Goal: Task Accomplishment & Management: Manage account settings

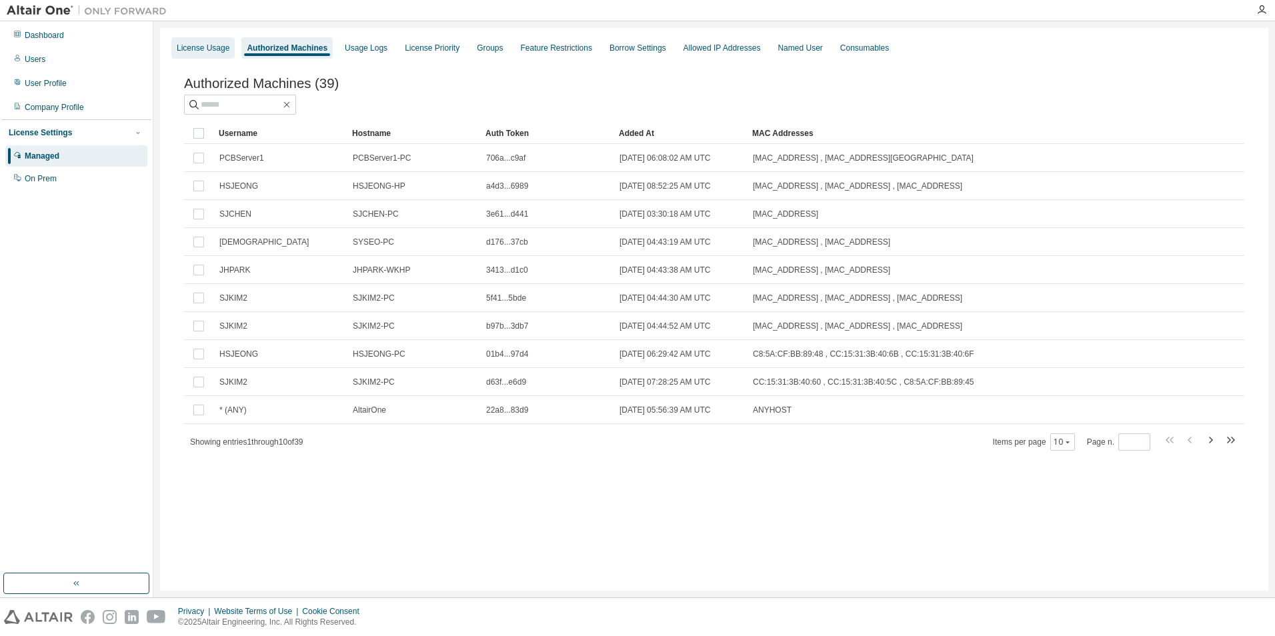
click at [199, 49] on div "License Usage" at bounding box center [203, 48] width 53 height 11
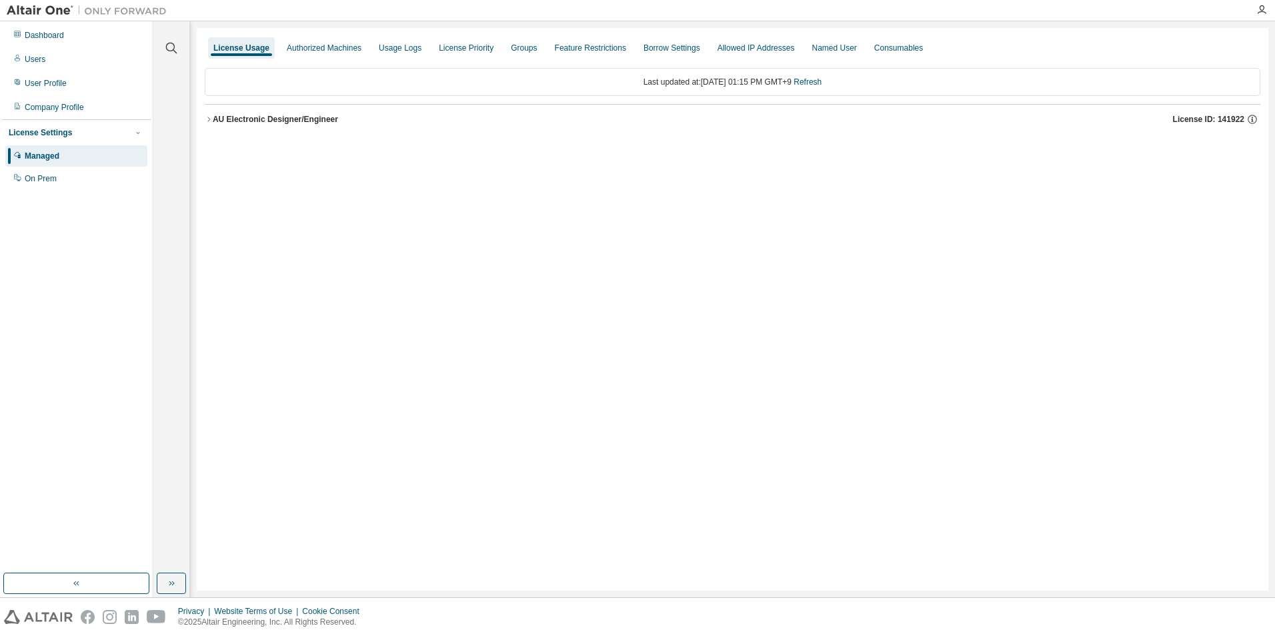
click at [101, 137] on div "License Settings" at bounding box center [76, 133] width 135 height 12
click at [327, 53] on div "Authorized Machines" at bounding box center [323, 47] width 85 height 21
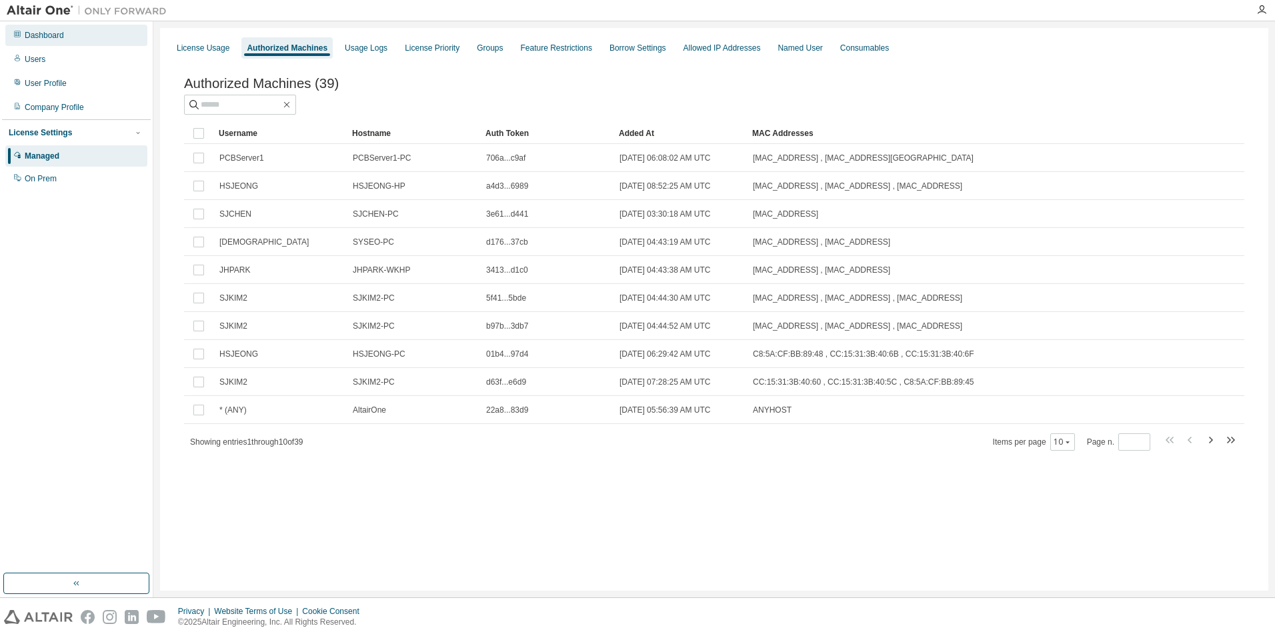
click at [82, 43] on div "Dashboard" at bounding box center [76, 35] width 142 height 21
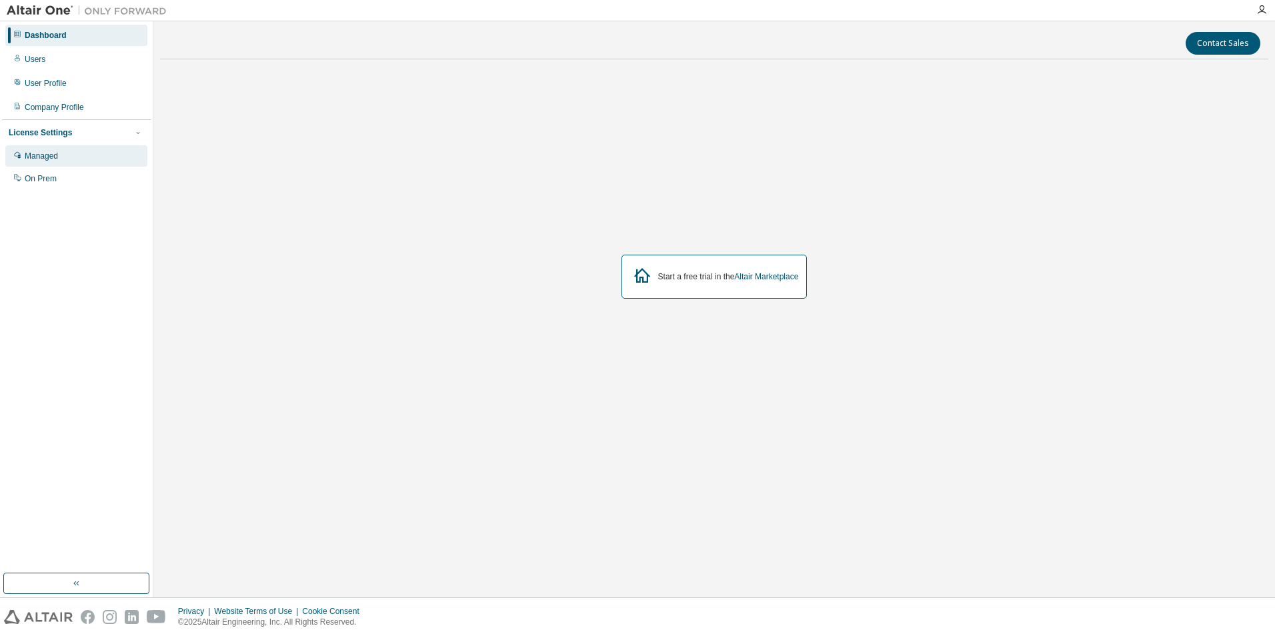
click at [59, 161] on div "Managed" at bounding box center [76, 155] width 142 height 21
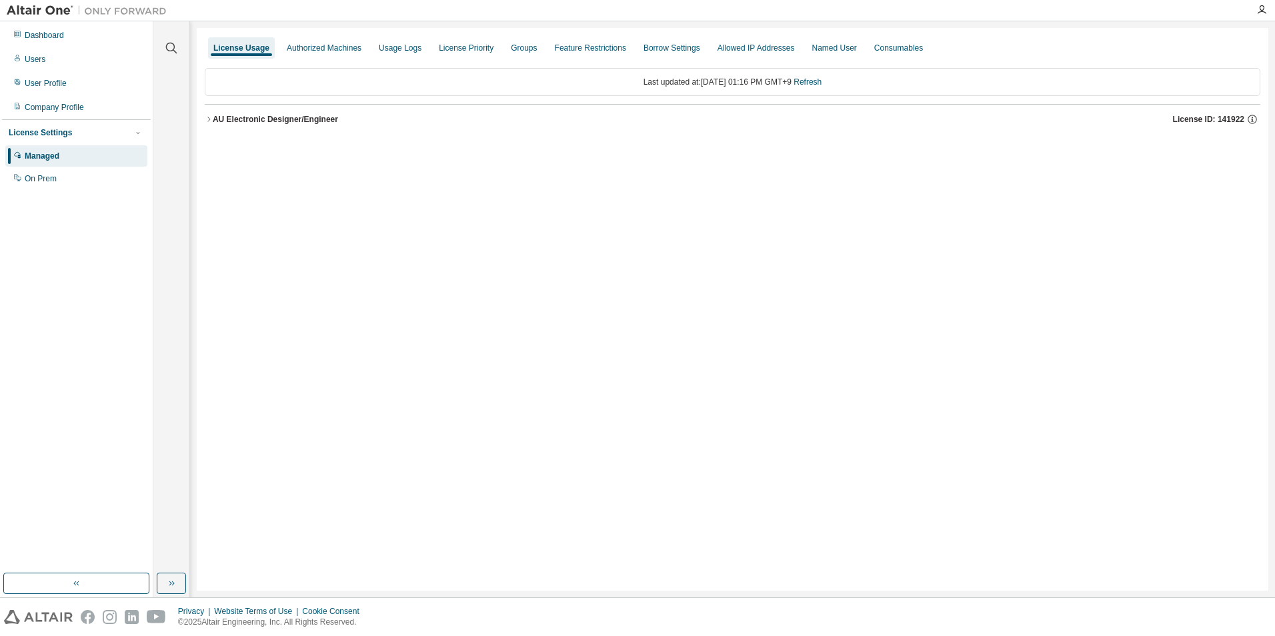
click at [63, 159] on div "Managed" at bounding box center [76, 155] width 142 height 21
click at [47, 13] on img at bounding box center [90, 10] width 167 height 13
drag, startPoint x: 1120, startPoint y: 43, endPoint x: 1086, endPoint y: 81, distance: 51.0
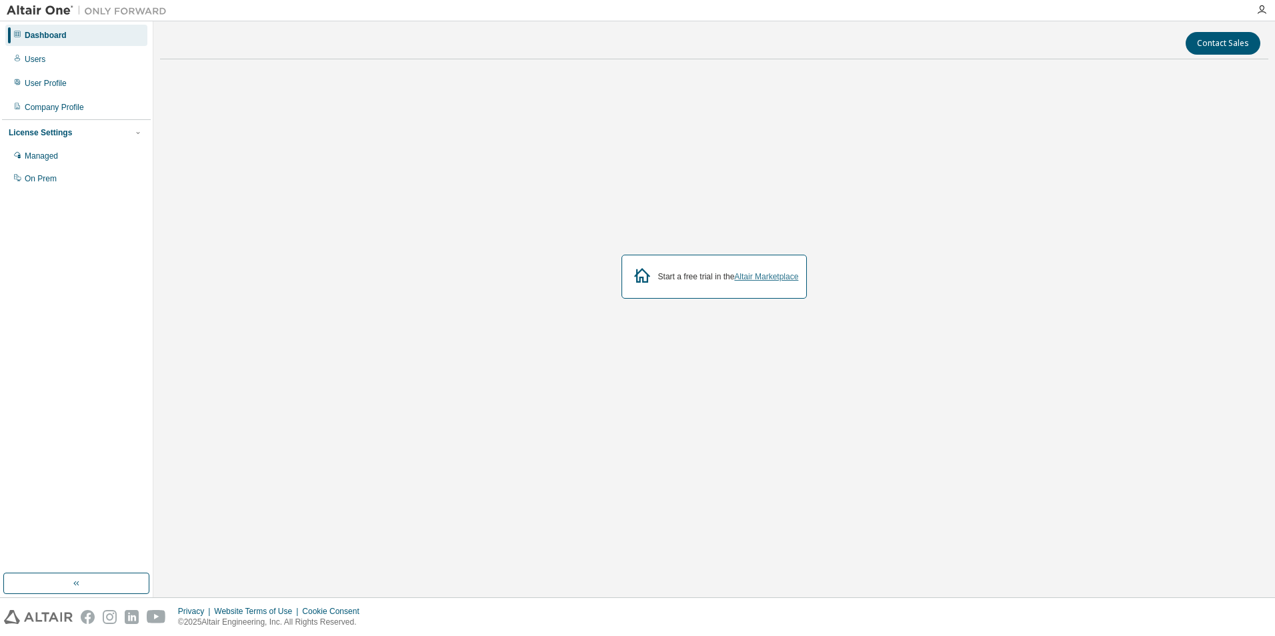
click at [788, 278] on link "Altair Marketplace" at bounding box center [766, 276] width 64 height 9
click at [1261, 9] on icon "button" at bounding box center [1261, 10] width 11 height 11
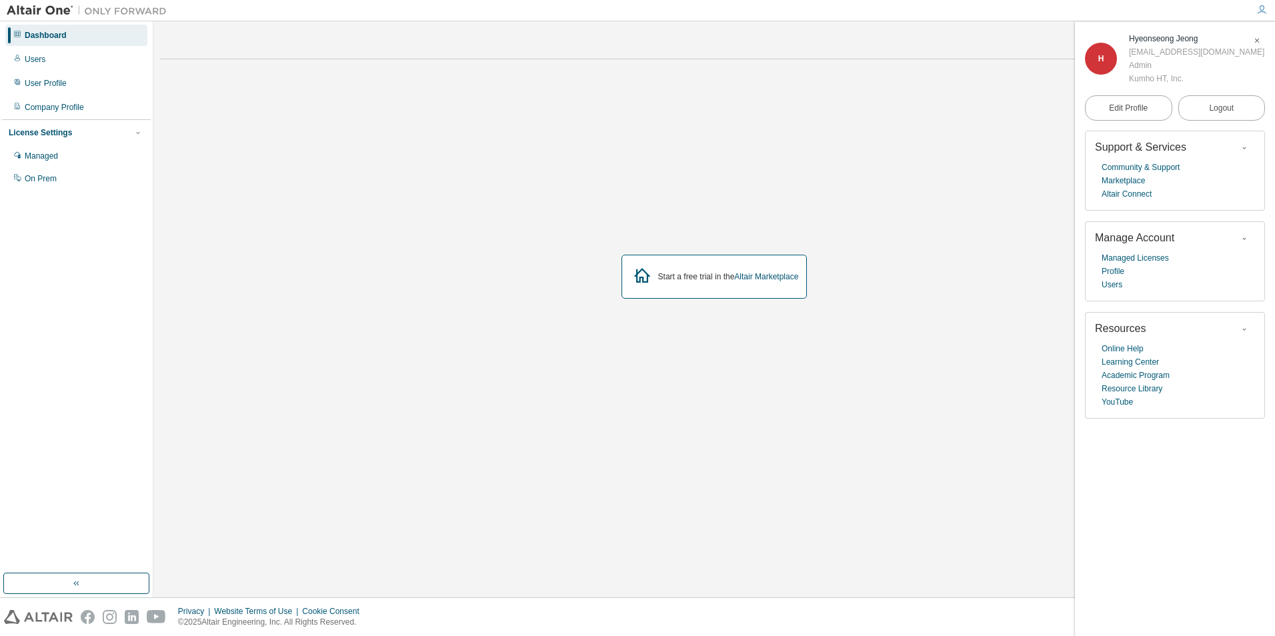
click at [1262, 38] on span "button" at bounding box center [1256, 40] width 13 height 21
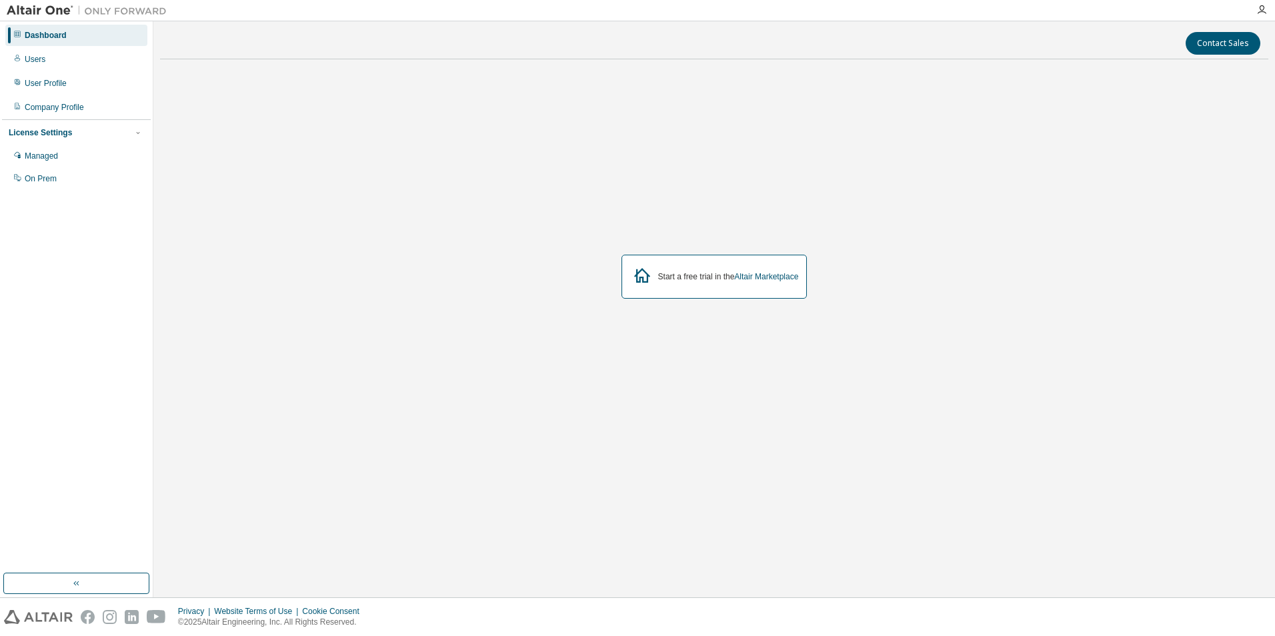
click at [47, 39] on div "Dashboard" at bounding box center [46, 35] width 42 height 11
click at [55, 58] on div "Users" at bounding box center [76, 59] width 142 height 21
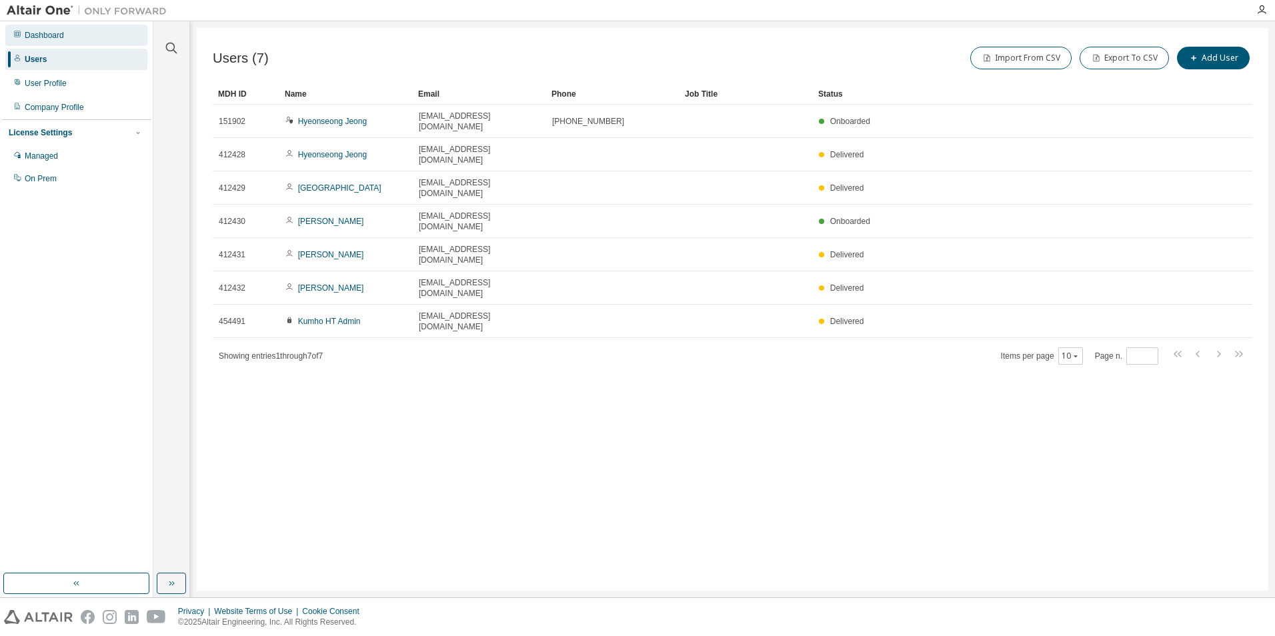
click at [31, 37] on div "Dashboard" at bounding box center [44, 35] width 39 height 11
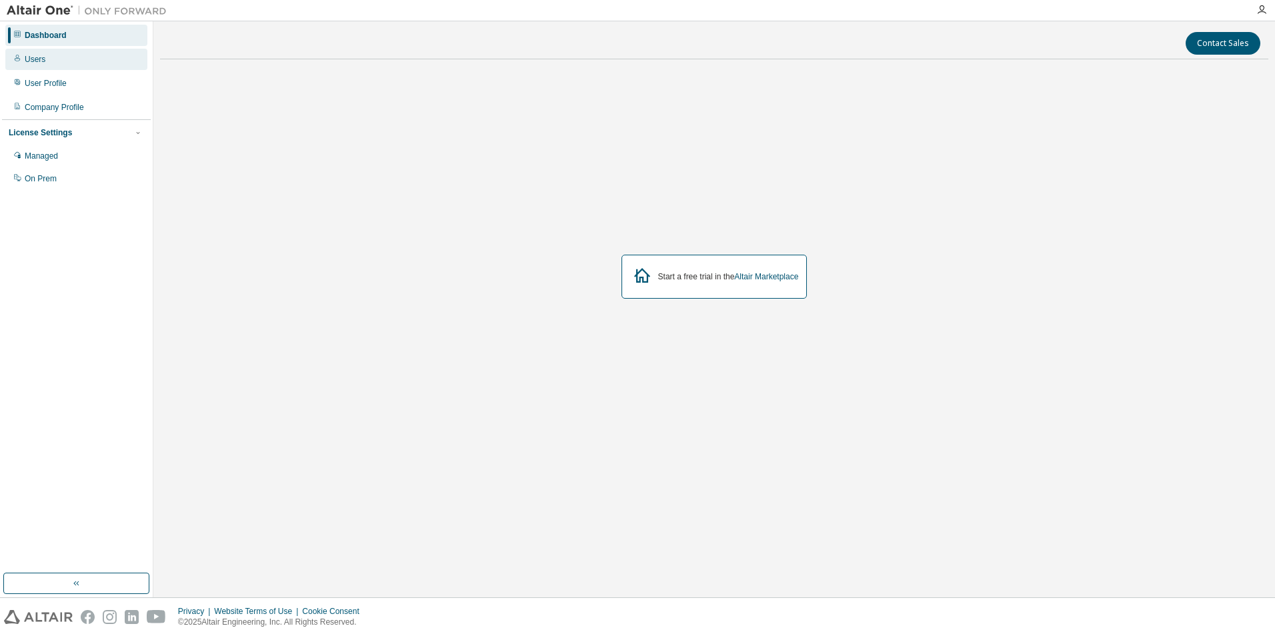
click at [50, 61] on div "Users" at bounding box center [76, 59] width 142 height 21
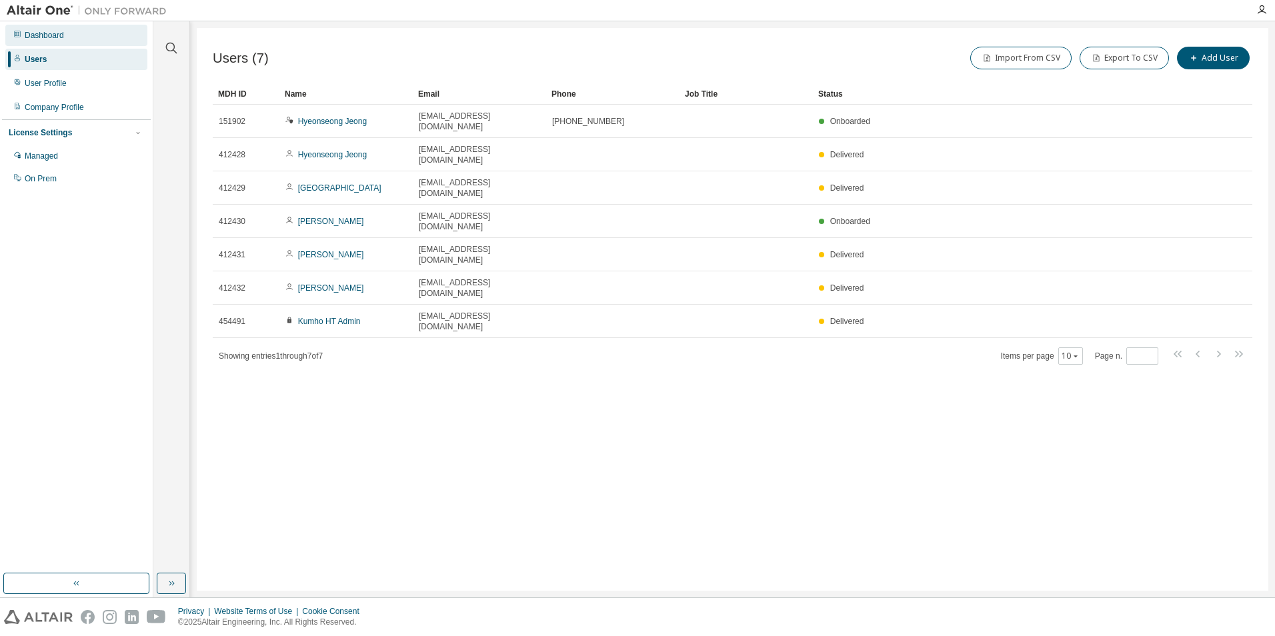
click at [41, 37] on div "Dashboard" at bounding box center [44, 35] width 39 height 11
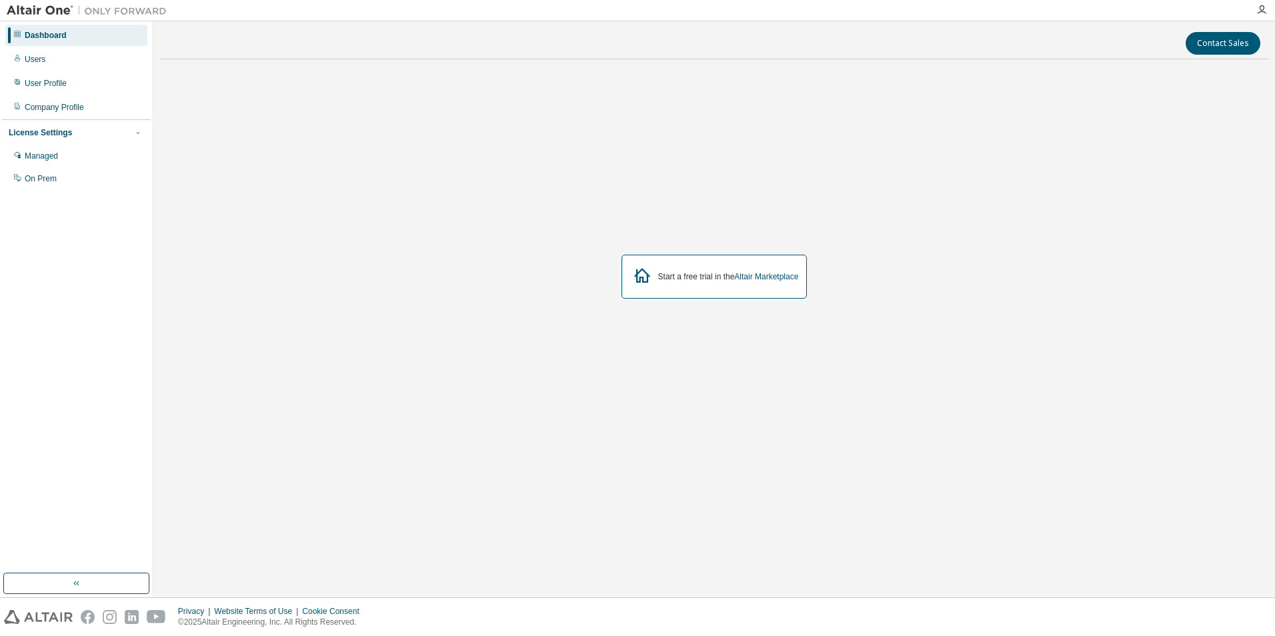
click at [39, 35] on div "Dashboard" at bounding box center [46, 35] width 42 height 11
click at [63, 35] on div "Dashboard" at bounding box center [46, 35] width 42 height 11
click at [56, 11] on img at bounding box center [90, 10] width 167 height 13
click at [132, 11] on img at bounding box center [90, 10] width 167 height 13
click at [42, 157] on div "Managed" at bounding box center [41, 156] width 33 height 11
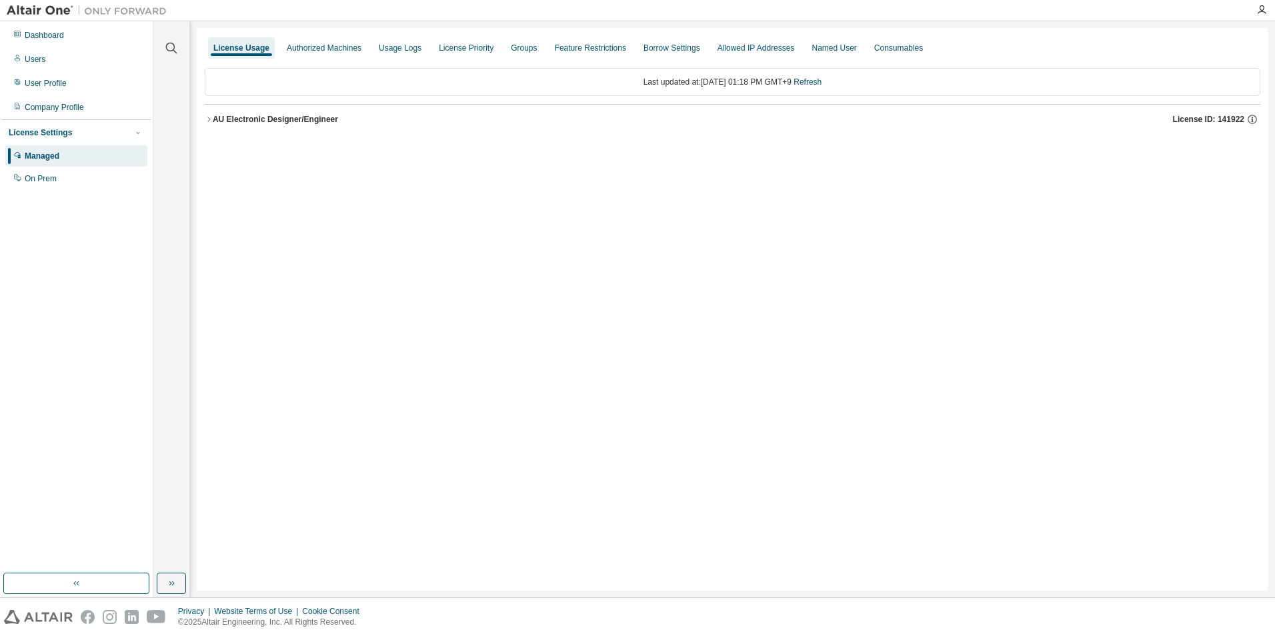
click at [302, 121] on div "AU Electronic Designer/Engineer" at bounding box center [275, 119] width 125 height 11
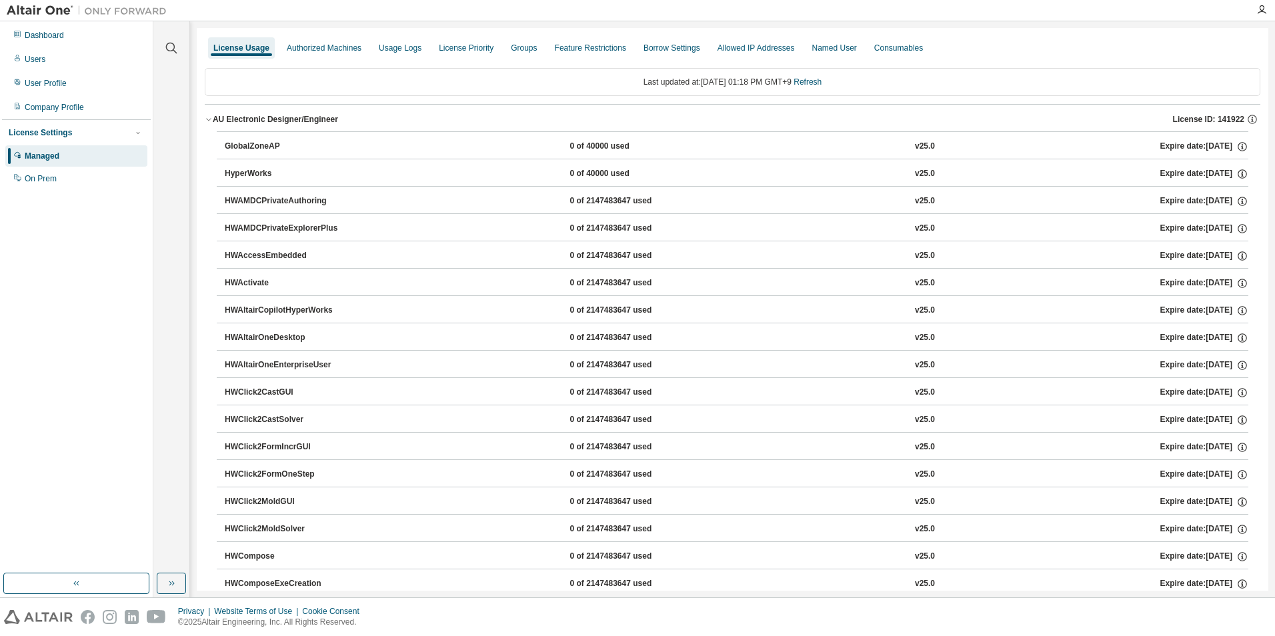
click at [78, 227] on div "Dashboard Users User Profile Company Profile License Settings Managed On Prem" at bounding box center [76, 297] width 149 height 548
click at [45, 84] on div "User Profile" at bounding box center [46, 83] width 42 height 11
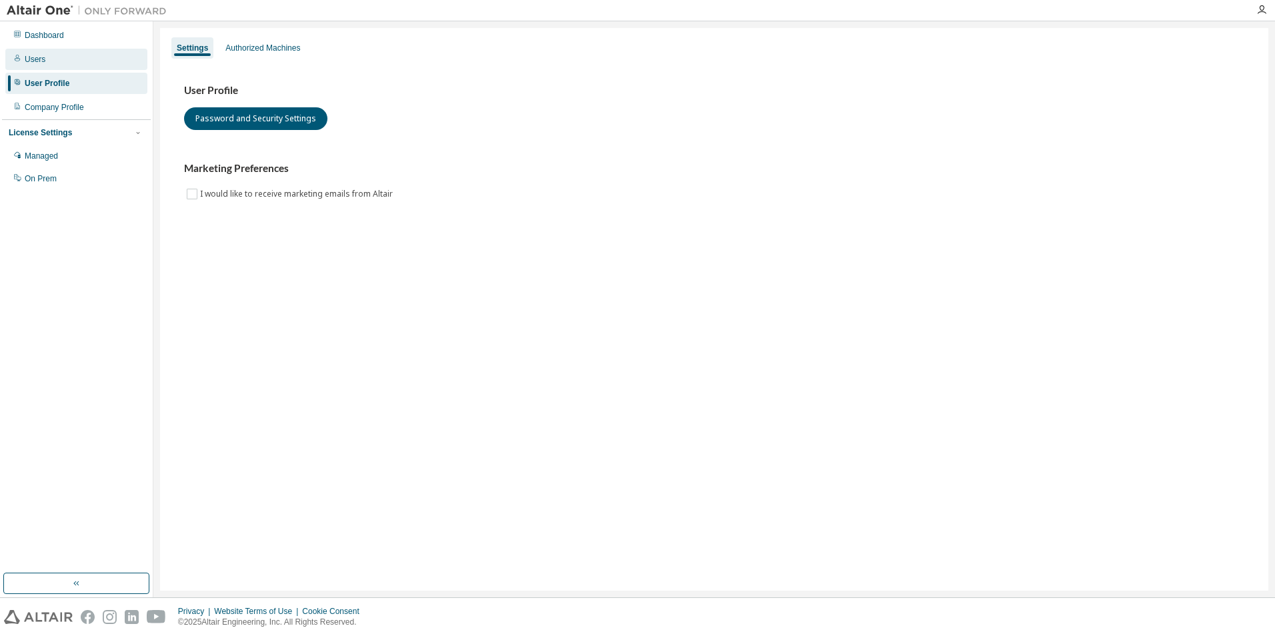
click at [33, 57] on div "Users" at bounding box center [35, 59] width 21 height 11
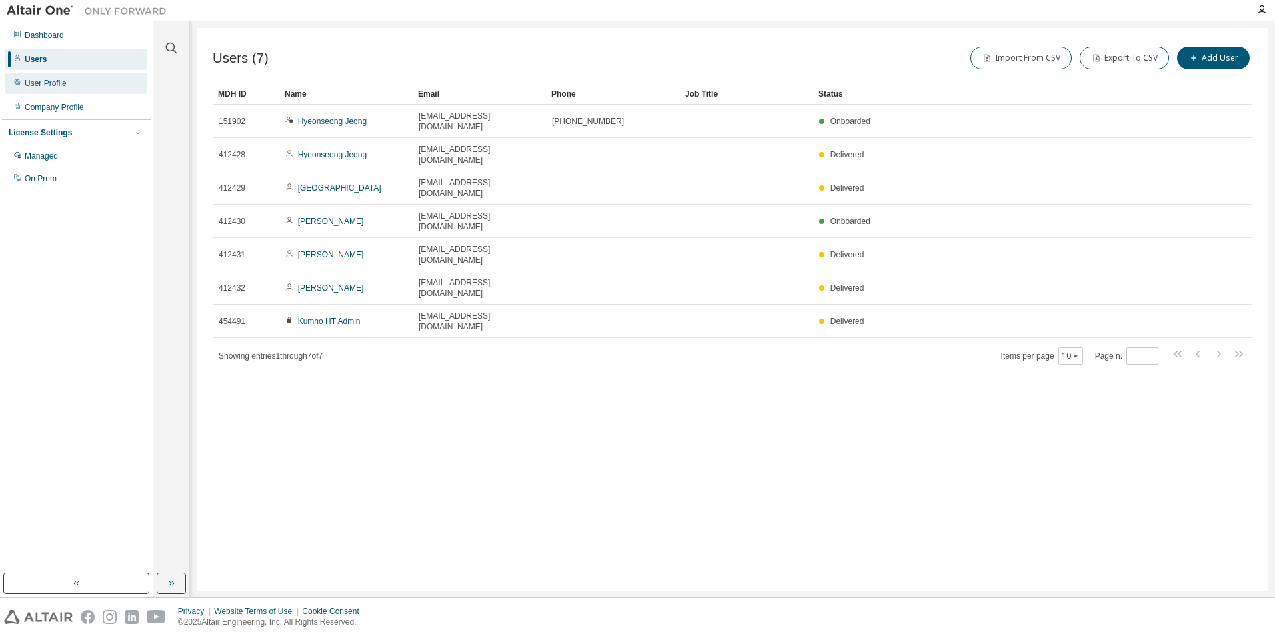
click at [54, 78] on div "User Profile" at bounding box center [46, 83] width 42 height 11
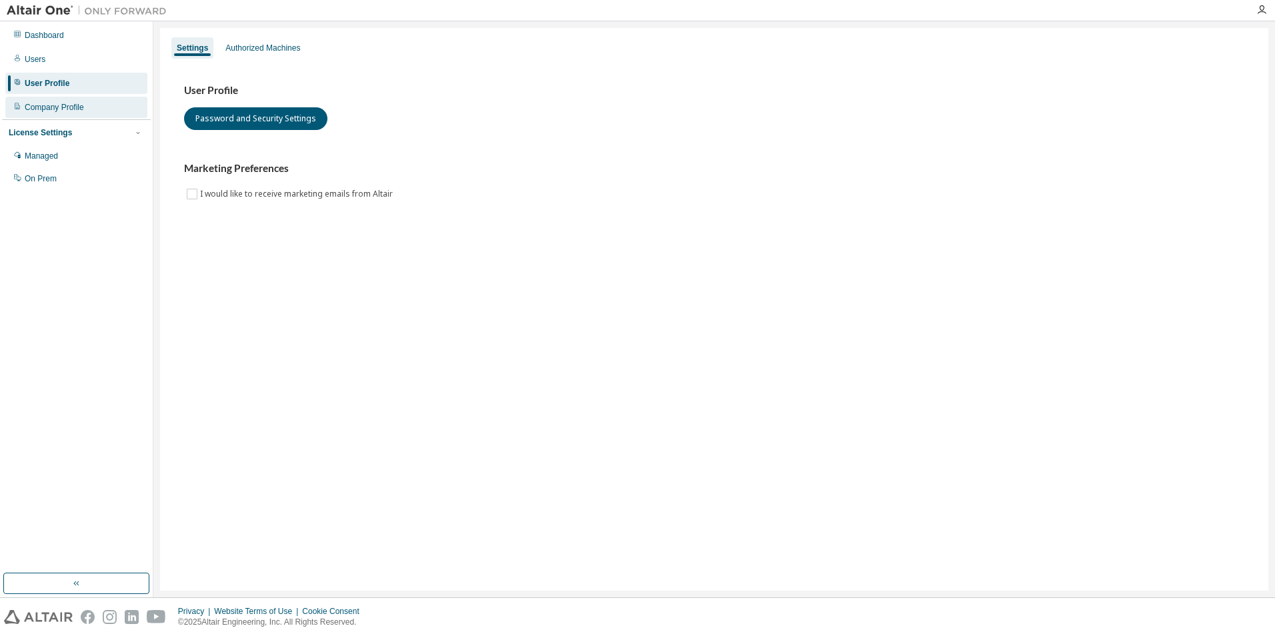
click at [53, 107] on div "Company Profile" at bounding box center [54, 107] width 59 height 11
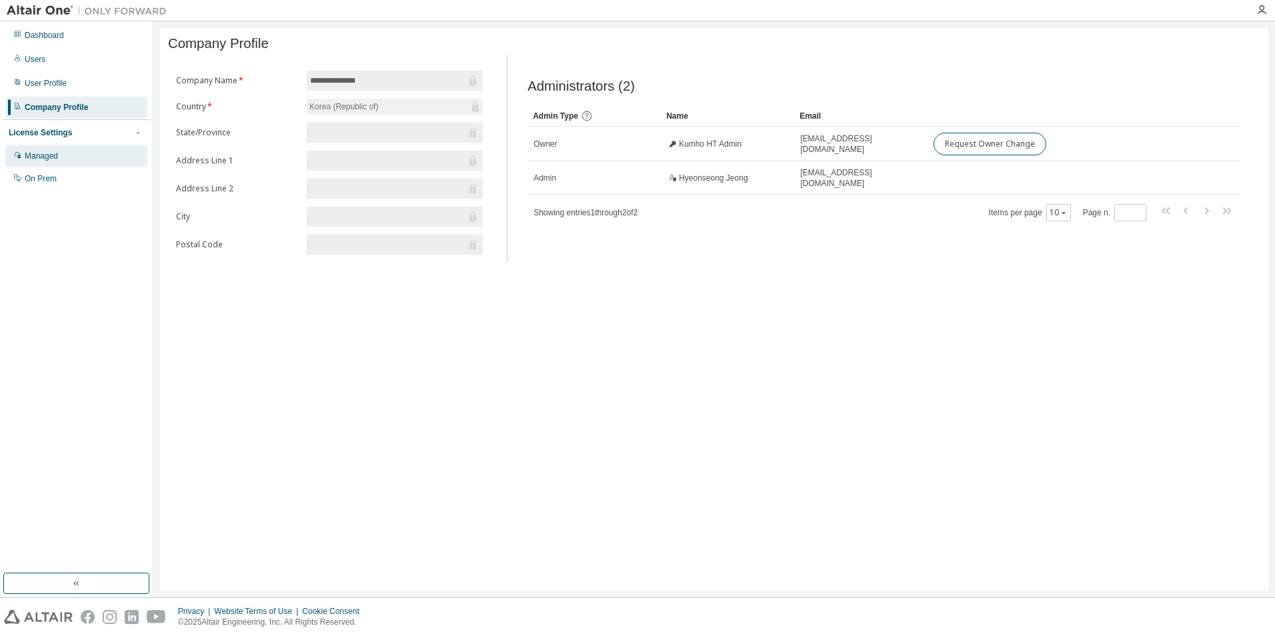
click at [46, 158] on div "Managed" at bounding box center [41, 156] width 33 height 11
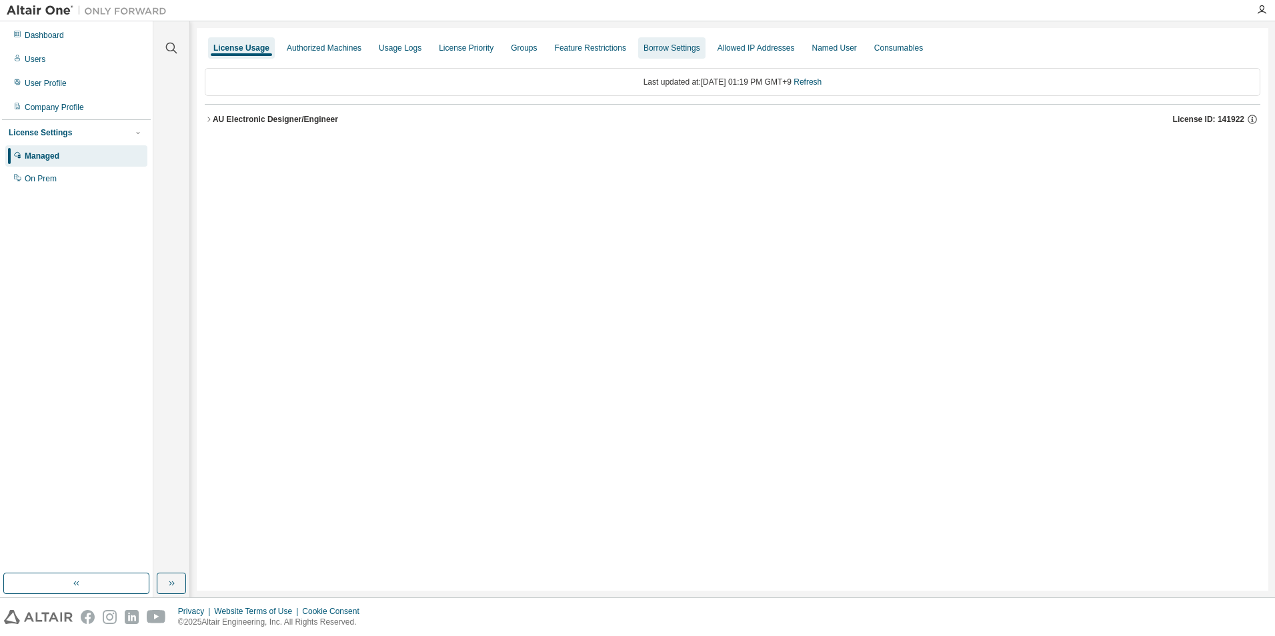
click at [664, 48] on div "Borrow Settings" at bounding box center [671, 48] width 57 height 11
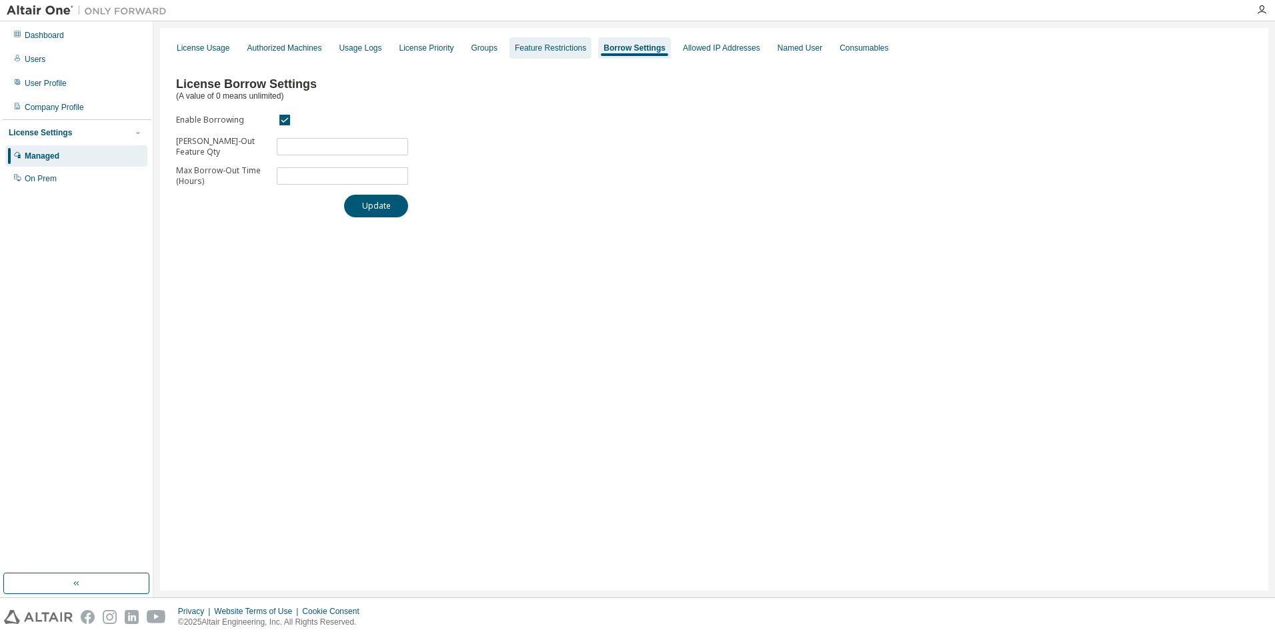
click at [570, 42] on div "Feature Restrictions" at bounding box center [550, 47] width 82 height 21
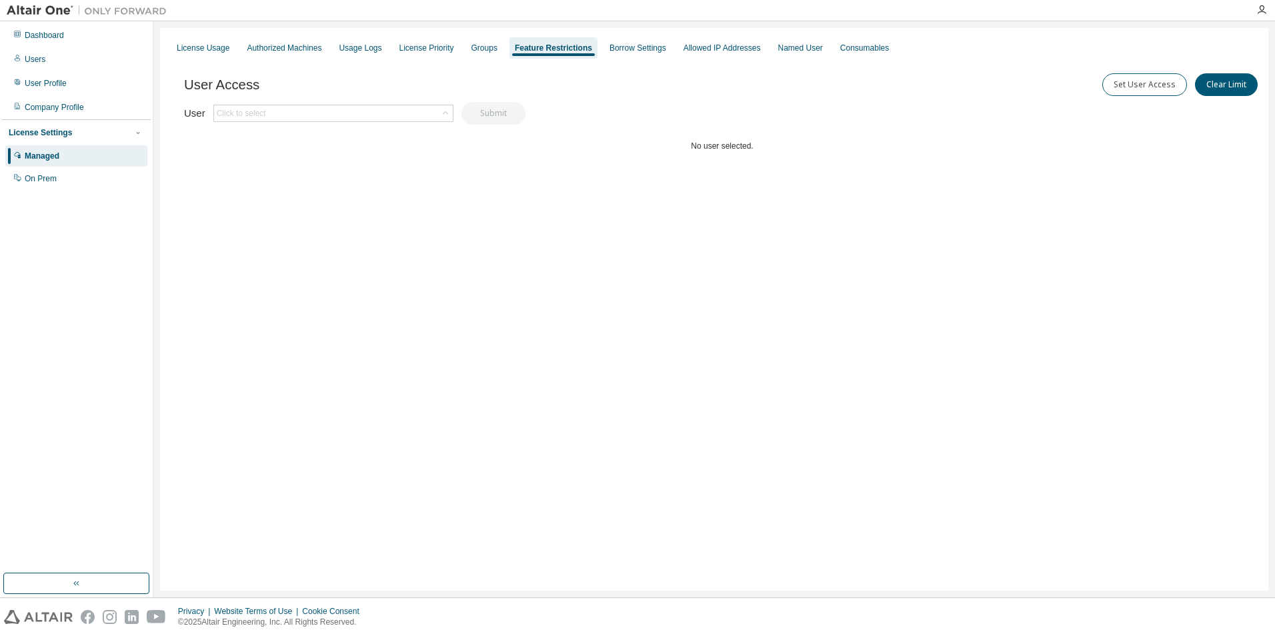
click at [457, 45] on div "License Usage Authorized Machines Usage Logs License Priority Groups Feature Re…" at bounding box center [714, 48] width 1092 height 24
click at [466, 45] on div "Groups" at bounding box center [484, 47] width 37 height 21
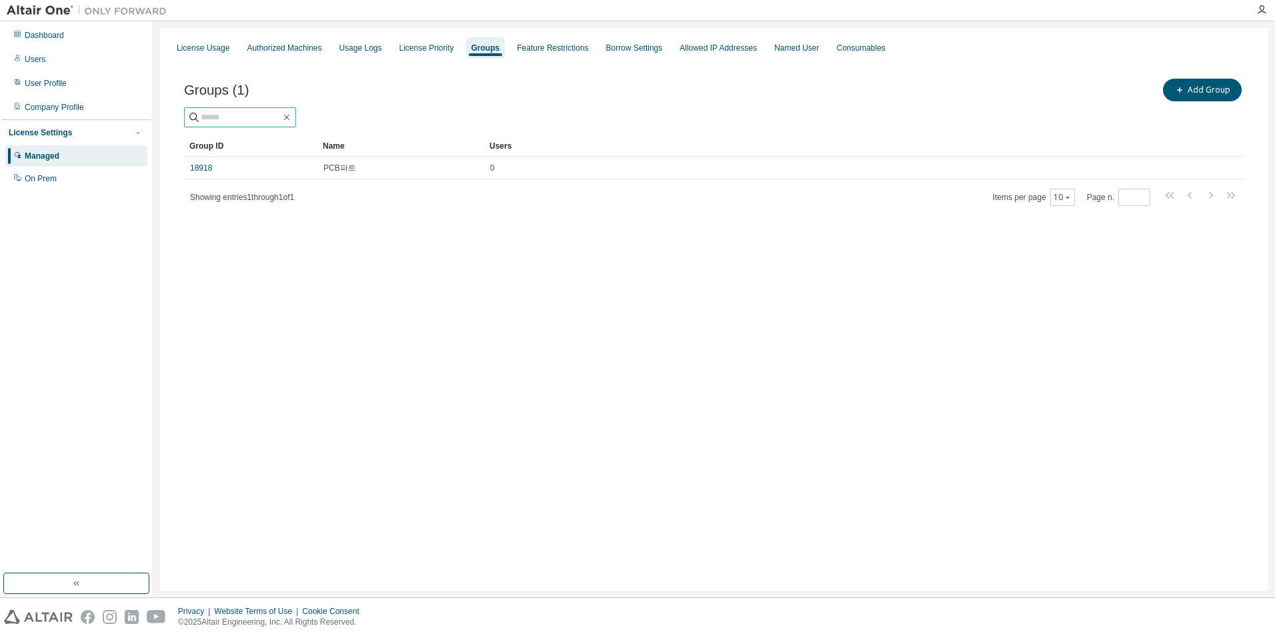
click at [227, 119] on input "text" at bounding box center [241, 117] width 80 height 13
type input "*******"
click at [824, 269] on div "License Usage Authorized Machines Usage Logs License Priority Groups Feature Re…" at bounding box center [714, 309] width 1108 height 563
click at [290, 115] on icon "button" at bounding box center [287, 118] width 6 height 6
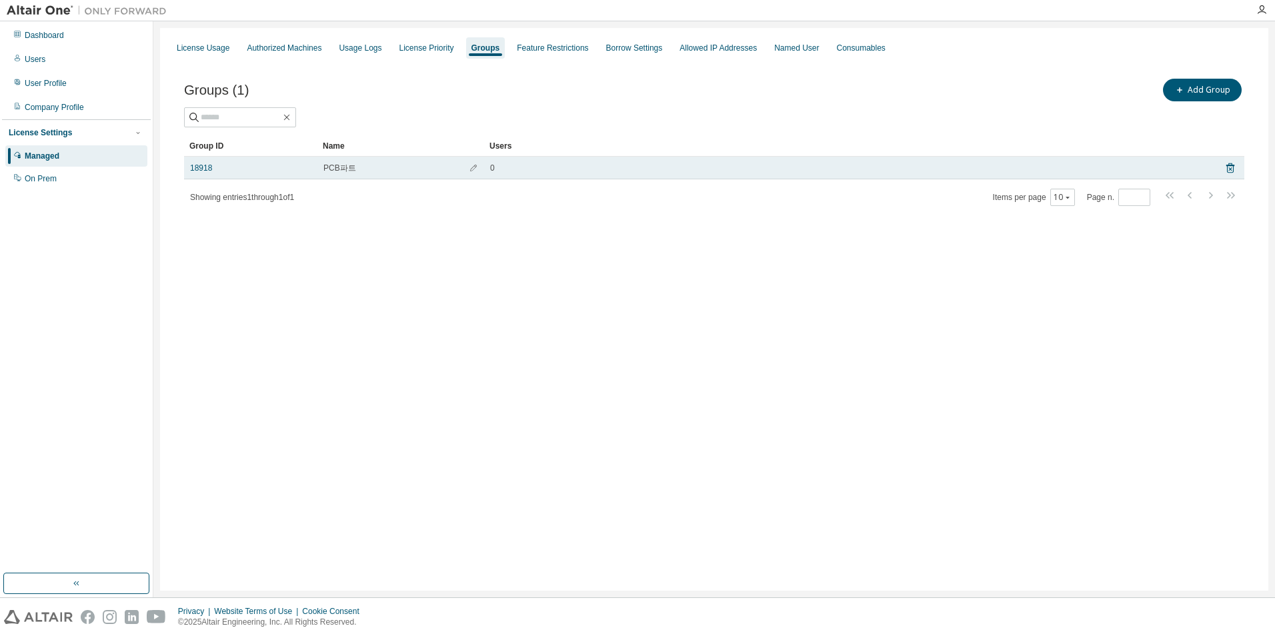
click at [332, 167] on span "PCB파트" at bounding box center [339, 168] width 33 height 11
click at [199, 164] on link "18918" at bounding box center [201, 168] width 22 height 11
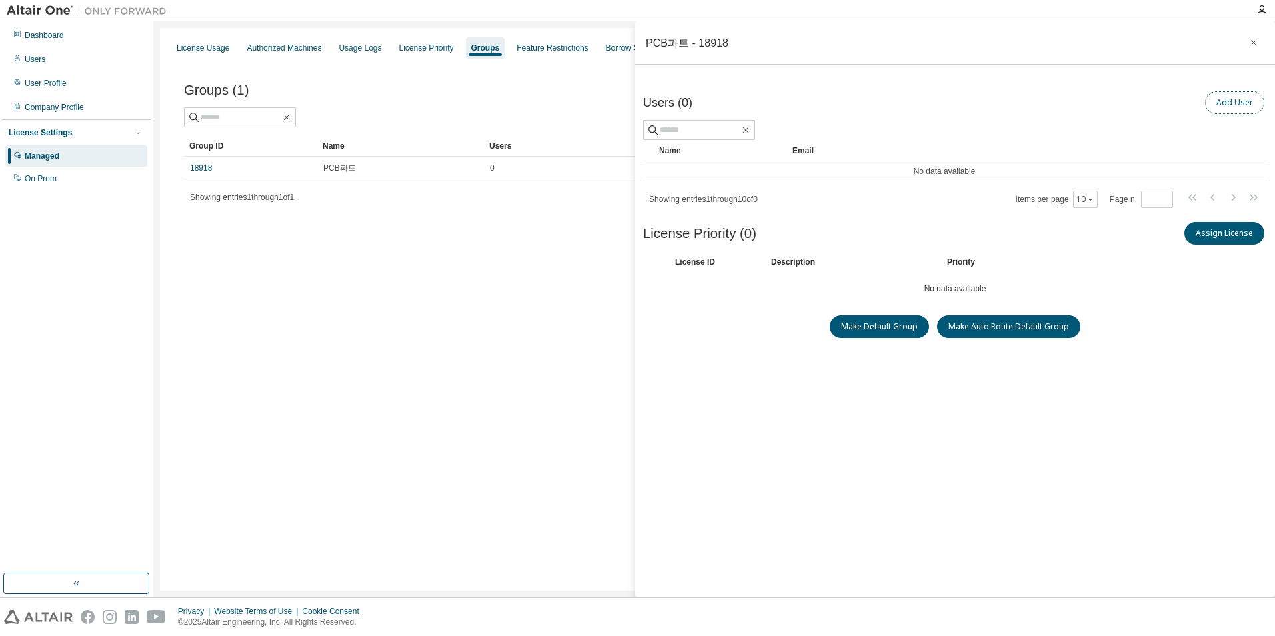
click at [1242, 96] on button "Add User" at bounding box center [1234, 102] width 59 height 23
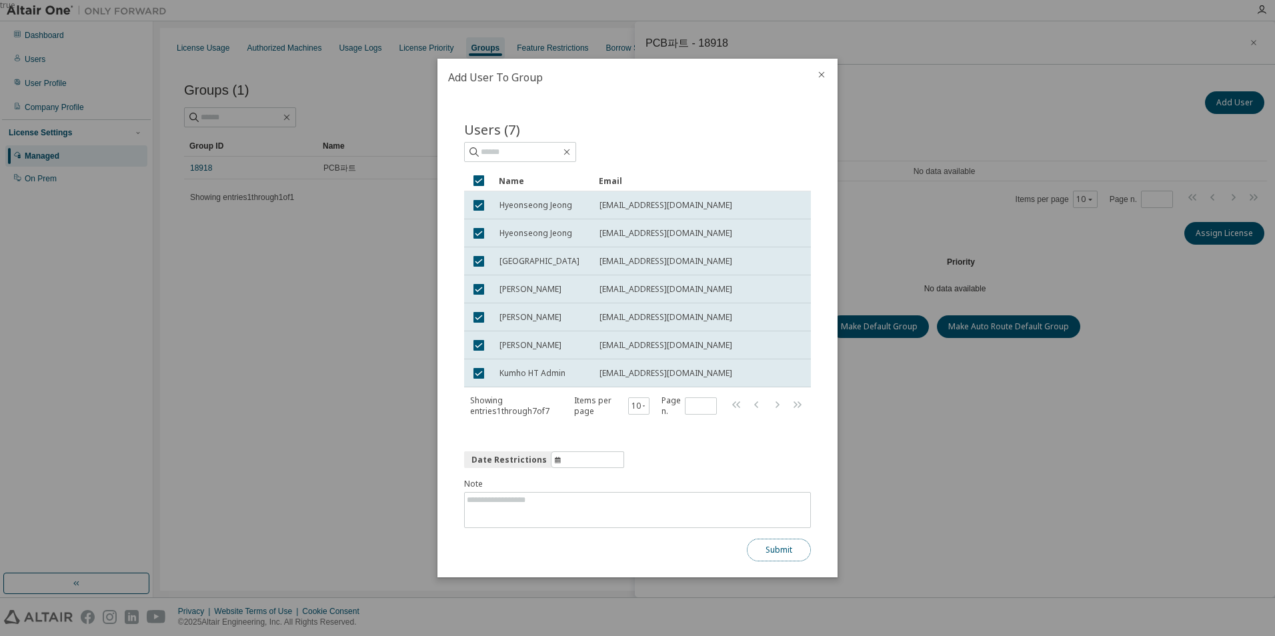
click at [787, 547] on button "Submit" at bounding box center [779, 550] width 64 height 23
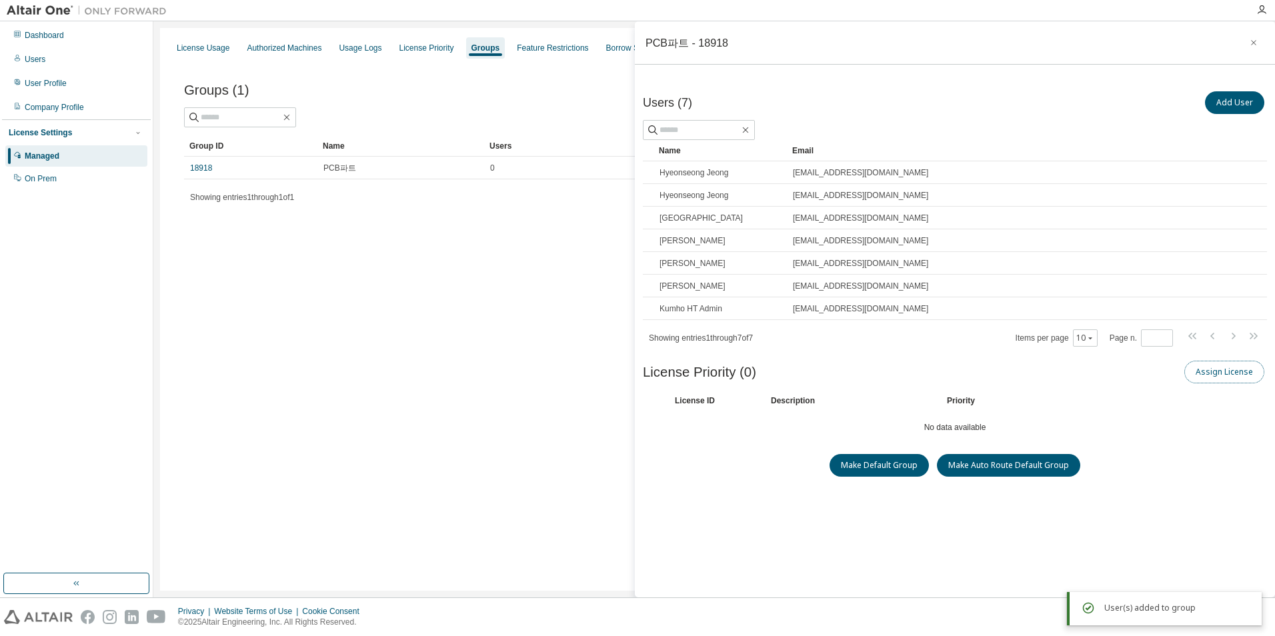
click at [1219, 369] on button "Assign License" at bounding box center [1224, 372] width 80 height 23
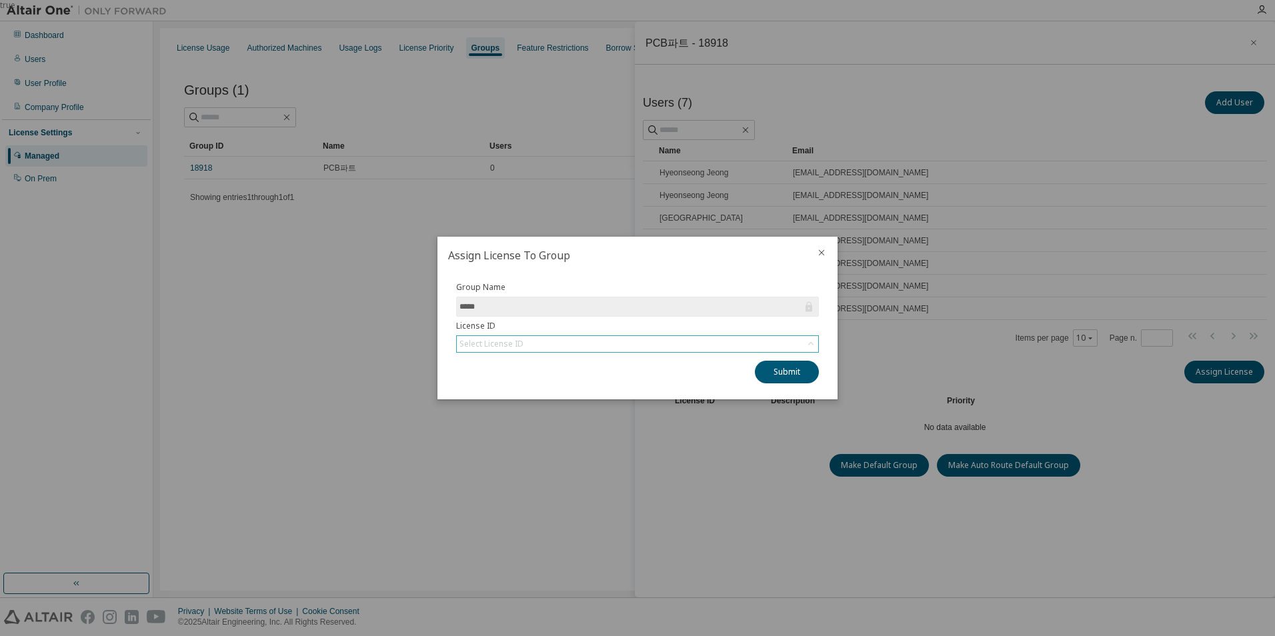
click at [667, 342] on div "Select License ID" at bounding box center [637, 344] width 361 height 16
click at [634, 379] on li "141922 - AU Electronic Designer/Engineer" at bounding box center [636, 381] width 359 height 17
click at [794, 371] on button "Submit" at bounding box center [787, 372] width 64 height 23
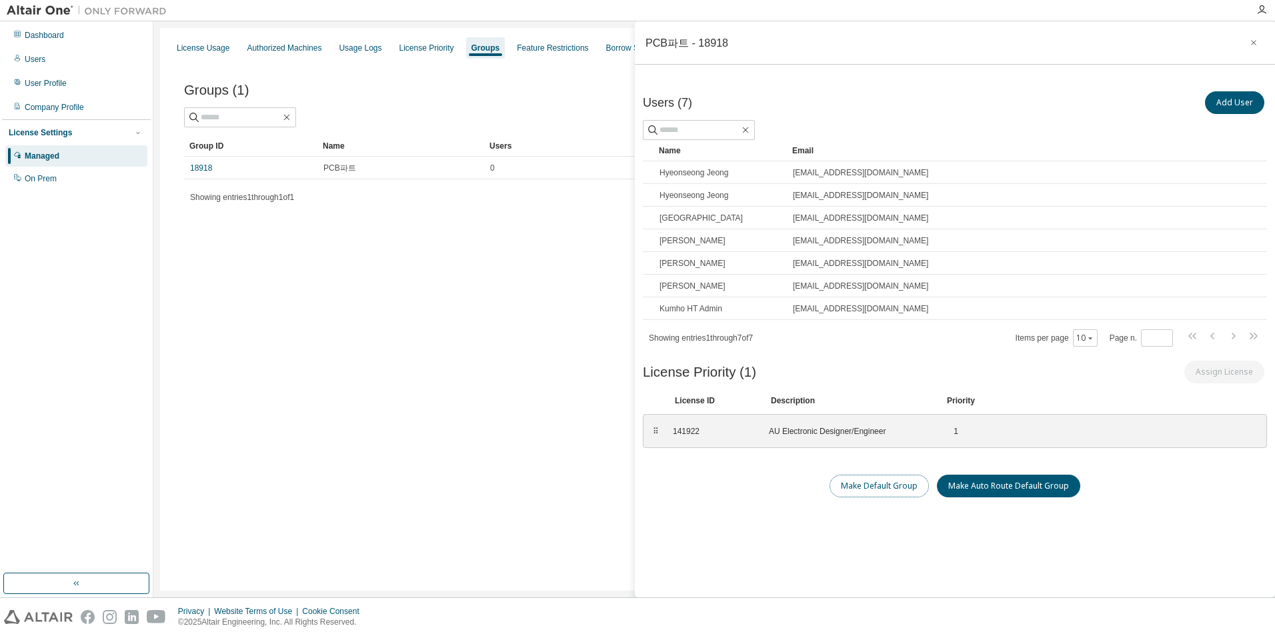
click at [903, 491] on button "Make Default Group" at bounding box center [878, 486] width 99 height 23
click at [1260, 42] on button "button" at bounding box center [1253, 42] width 21 height 21
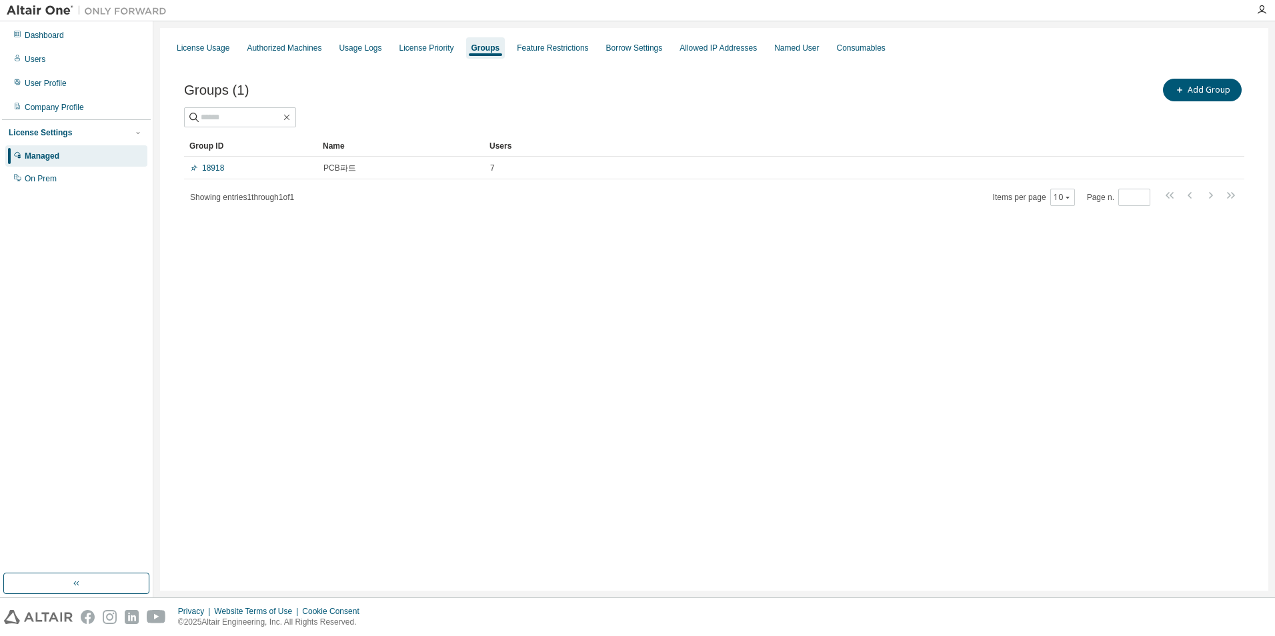
click at [512, 239] on div "Groups (1) Add Group Clear Load Save Save As Field Operator Value Select filter…" at bounding box center [714, 150] width 1092 height 181
click at [332, 298] on div "License Usage Authorized Machines Usage Logs License Priority Groups Feature Re…" at bounding box center [714, 309] width 1108 height 563
click at [421, 288] on div "License Usage Authorized Machines Usage Logs License Priority Groups Feature Re…" at bounding box center [714, 309] width 1108 height 563
click at [37, 58] on div "Users" at bounding box center [35, 59] width 21 height 11
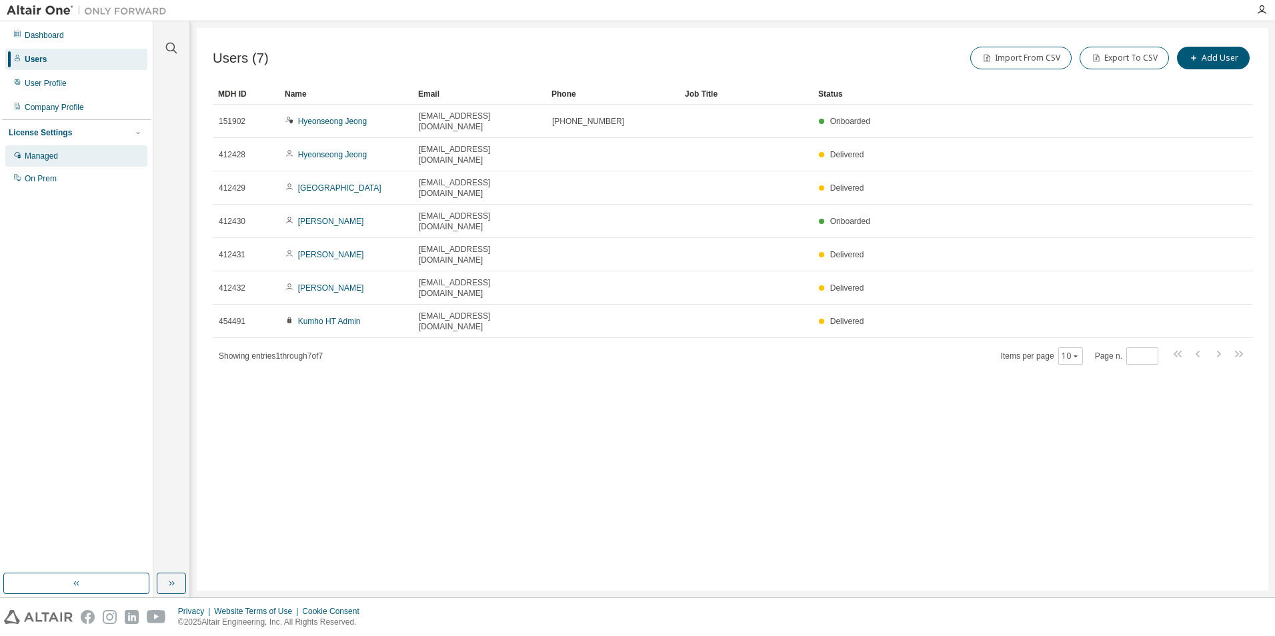
click at [37, 157] on div "Managed" at bounding box center [41, 156] width 33 height 11
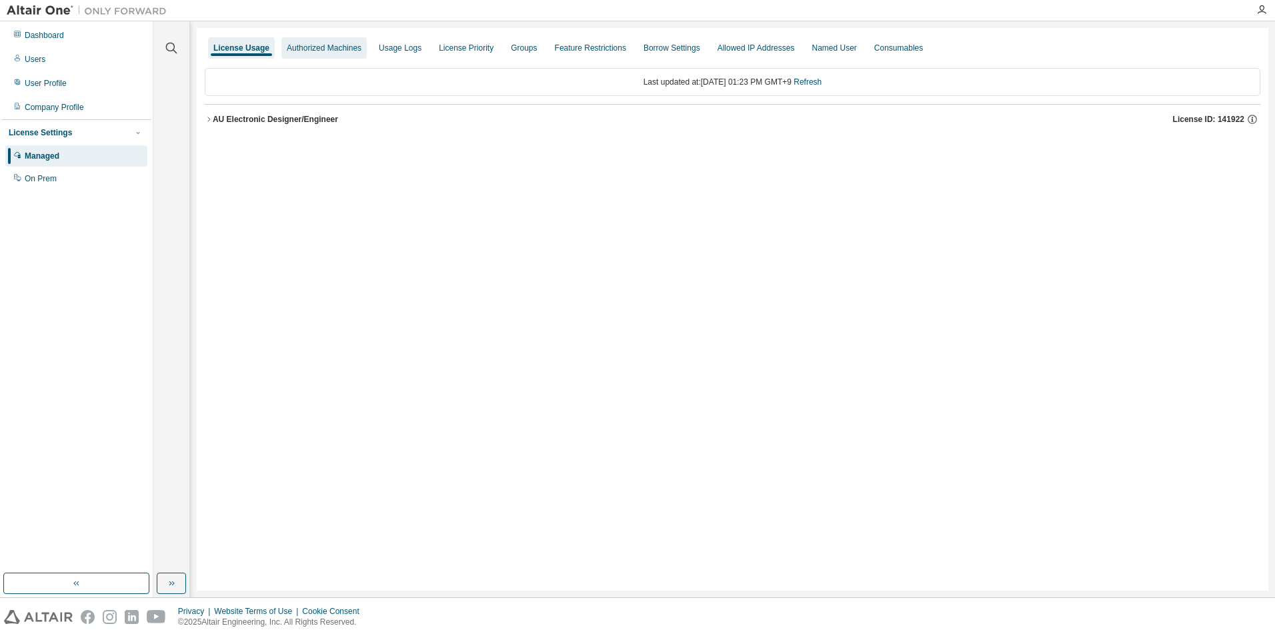
click at [321, 49] on div "Authorized Machines" at bounding box center [324, 48] width 75 height 11
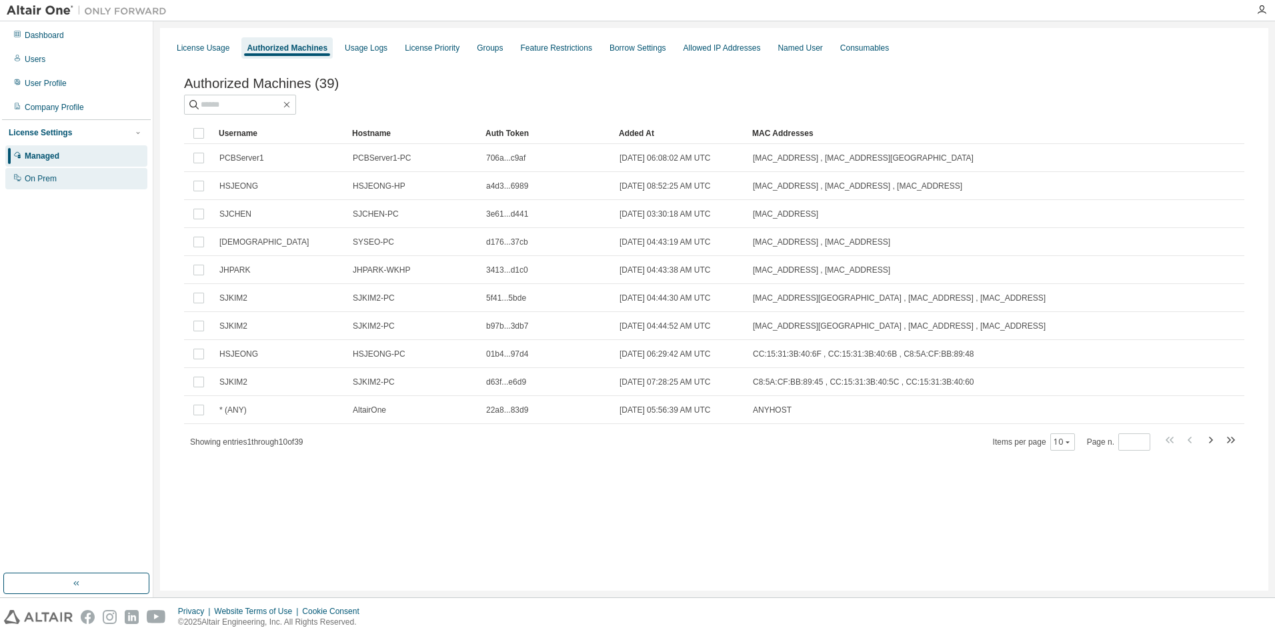
click at [57, 175] on div "On Prem" at bounding box center [76, 178] width 142 height 21
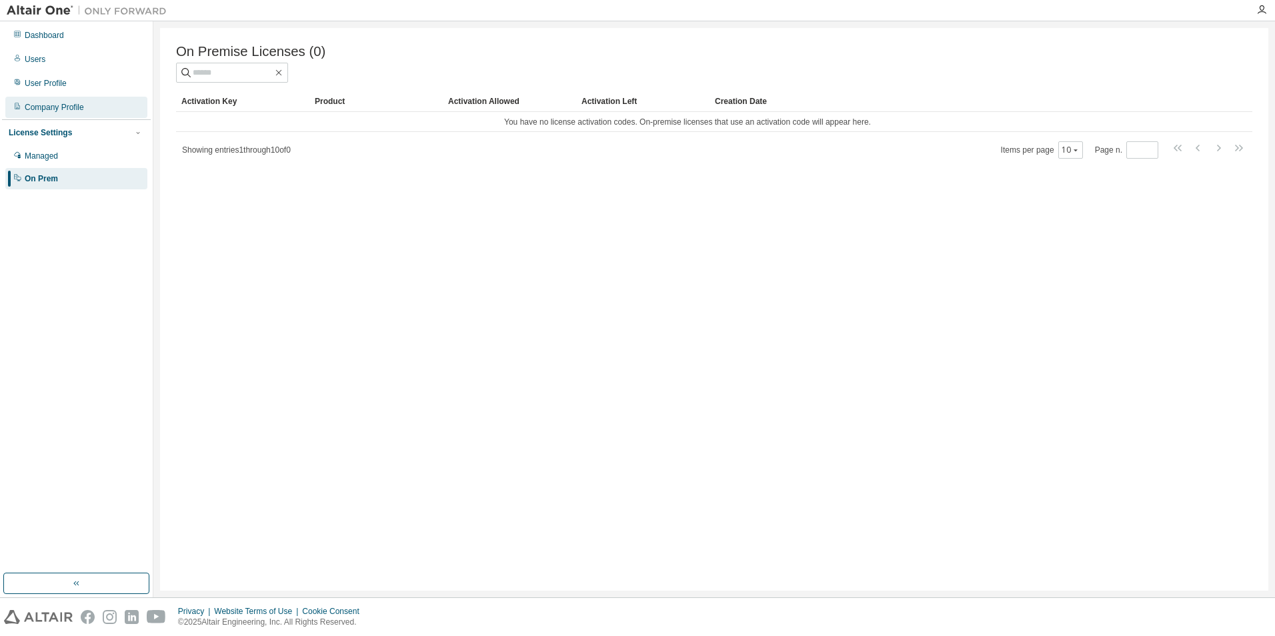
click at [52, 109] on div "Company Profile" at bounding box center [54, 107] width 59 height 11
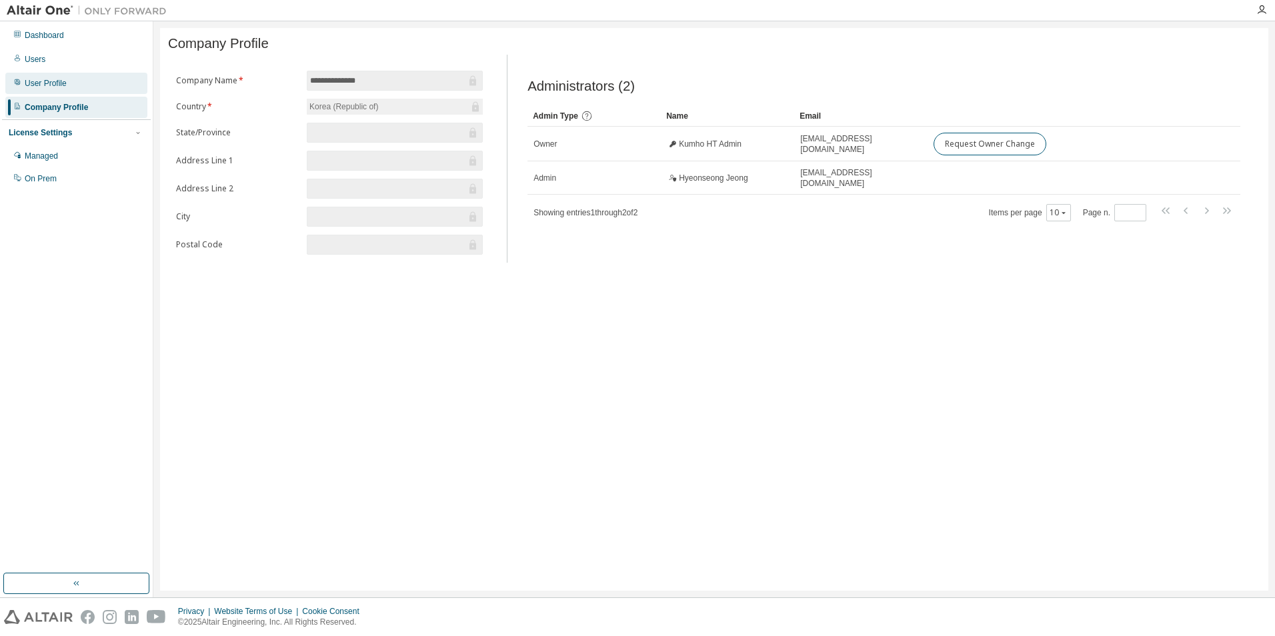
click at [49, 86] on div "User Profile" at bounding box center [46, 83] width 42 height 11
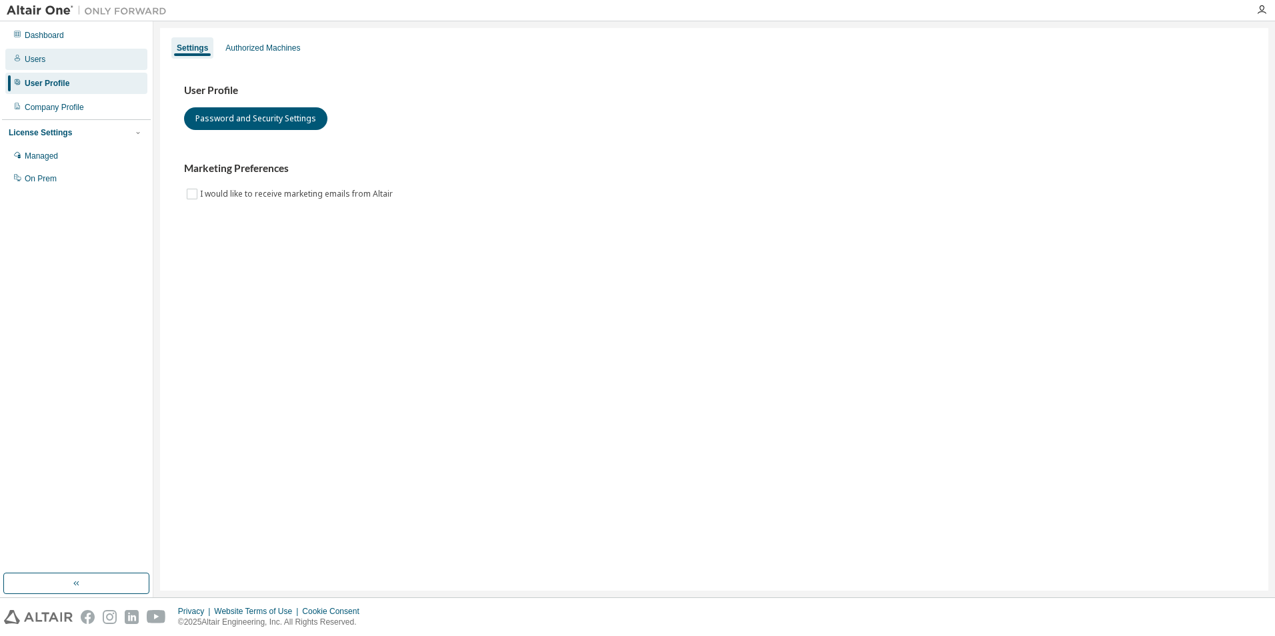
click at [48, 67] on div "Users" at bounding box center [76, 59] width 142 height 21
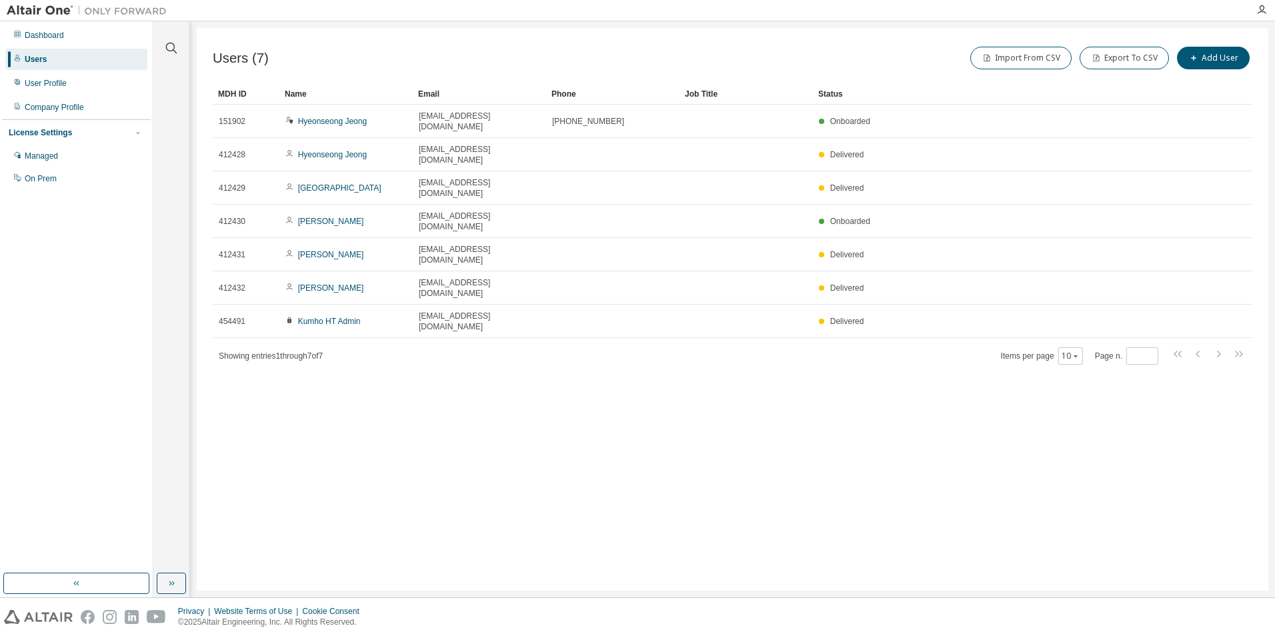
click at [596, 342] on div "Users (7) Import From CSV Export To CSV Add User Clear Load Save Save As Field …" at bounding box center [733, 309] width 1072 height 563
click at [559, 419] on div "Users (7) Import From CSV Export To CSV Add User Clear Load Save Save As Field …" at bounding box center [733, 309] width 1072 height 563
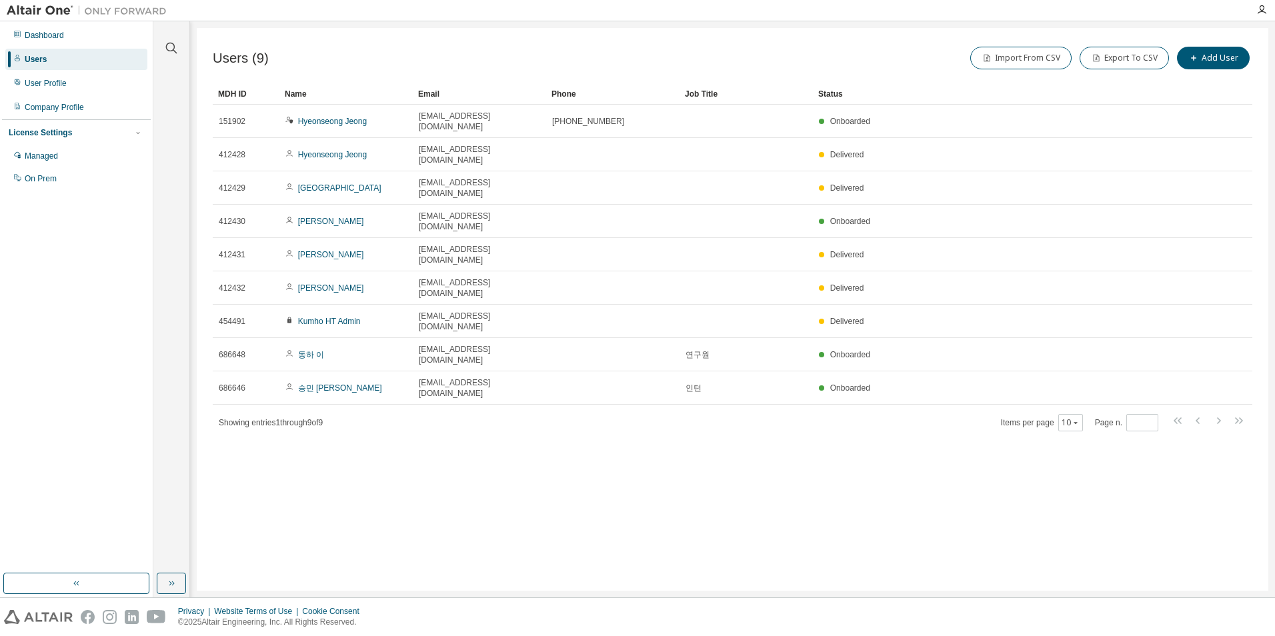
click at [455, 384] on div "Users (9) Import From CSV Export To CSV Add User Clear Load Save Save As Field …" at bounding box center [733, 309] width 1072 height 563
click at [592, 414] on div "Users (9) Import From CSV Export To CSV Add User Clear Load Save Save As Field …" at bounding box center [733, 309] width 1072 height 563
